Goal: Task Accomplishment & Management: Manage account settings

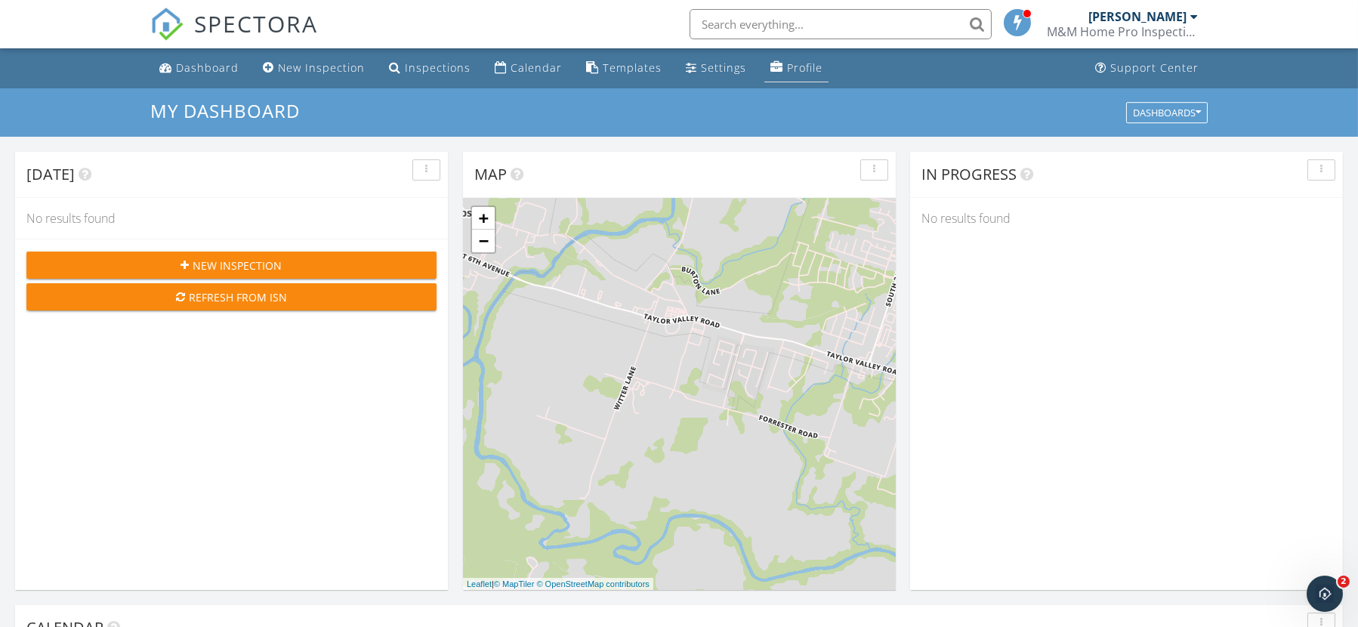
click at [788, 63] on div "Profile" at bounding box center [805, 67] width 36 height 14
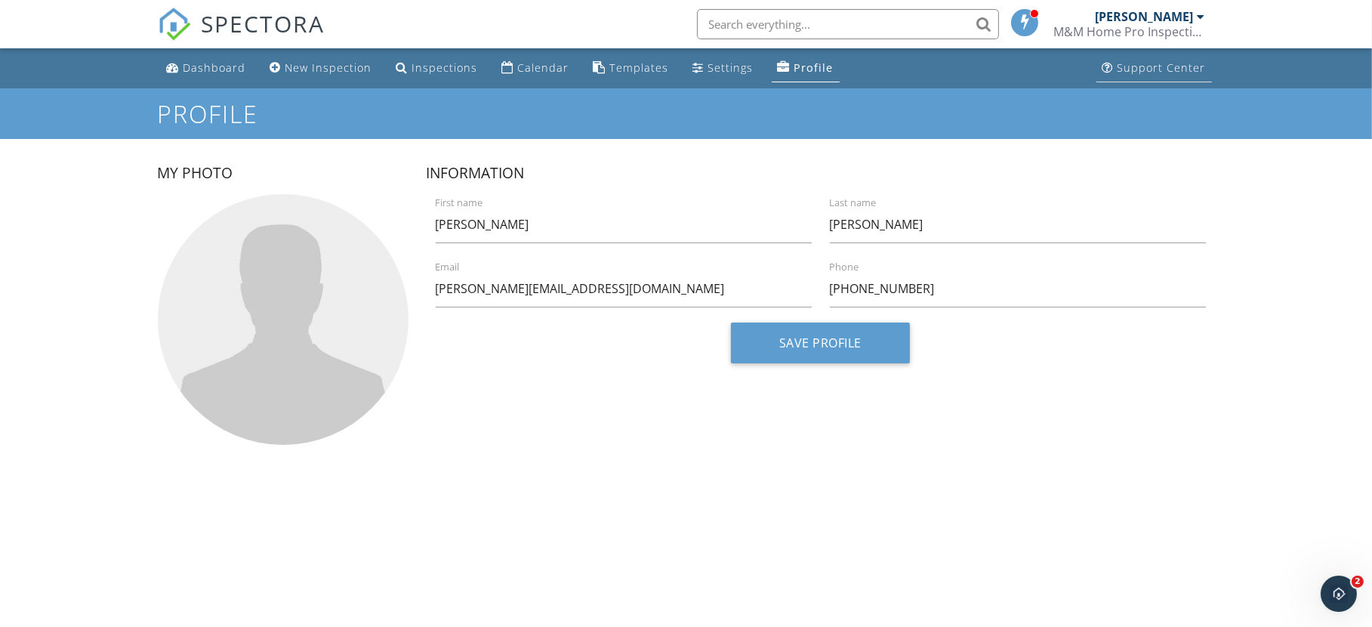
click at [1161, 66] on div "Support Center" at bounding box center [1162, 67] width 88 height 14
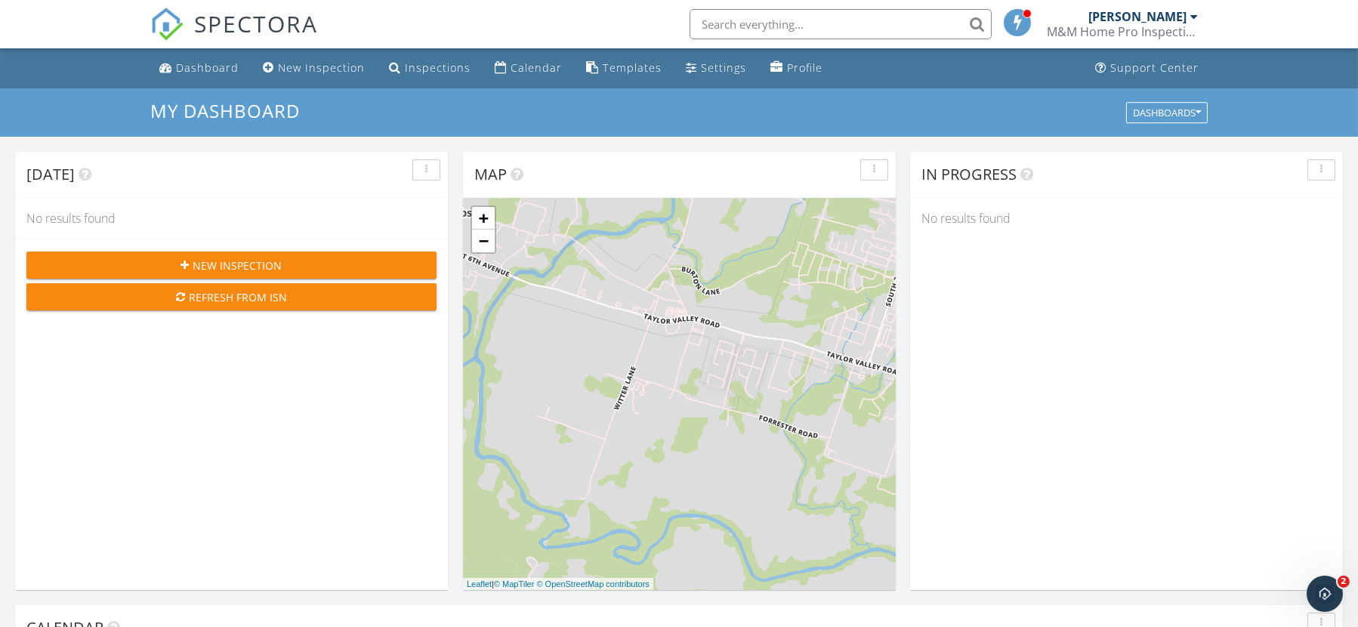
click at [1172, 26] on div "M&M Home Pro Inspections, PLLC" at bounding box center [1122, 31] width 151 height 15
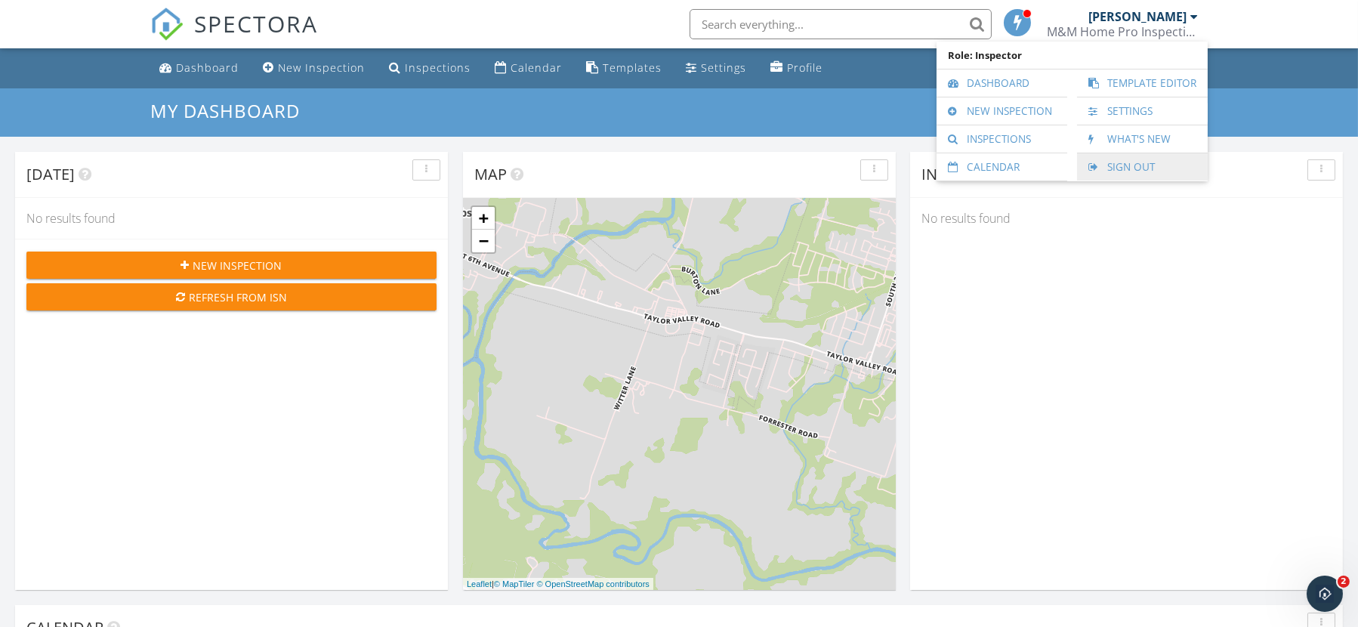
click at [1122, 167] on link "Sign Out" at bounding box center [1143, 166] width 116 height 27
